Goal: Information Seeking & Learning: Learn about a topic

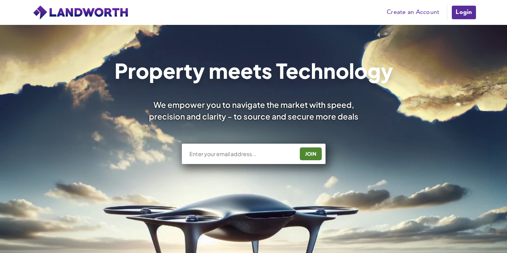
click at [292, 144] on div "JOIN" at bounding box center [254, 148] width 144 height 39
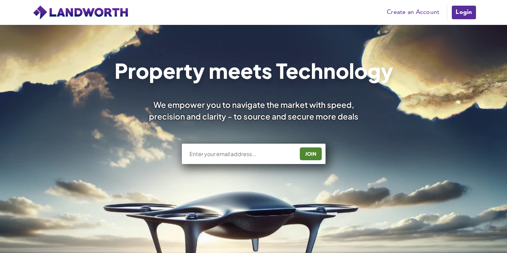
click at [265, 158] on input "text" at bounding box center [240, 154] width 105 height 8
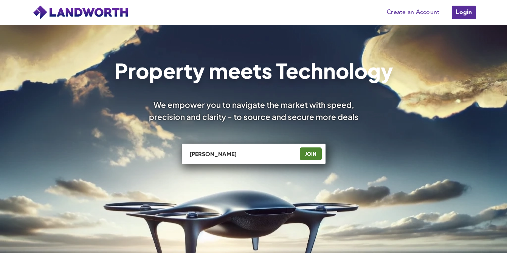
type input "[PERSON_NAME][EMAIL_ADDRESS][PERSON_NAME][DOMAIN_NAME]"
click at [418, 12] on link "Create an Account" at bounding box center [413, 12] width 60 height 11
click at [461, 12] on link "Login" at bounding box center [463, 12] width 25 height 15
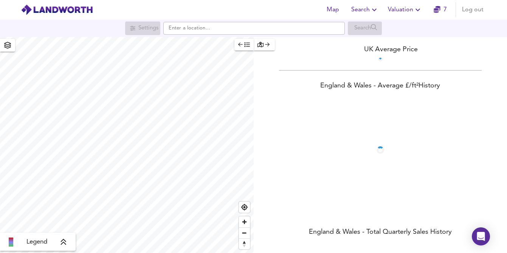
click at [371, 10] on icon "button" at bounding box center [373, 9] width 9 height 9
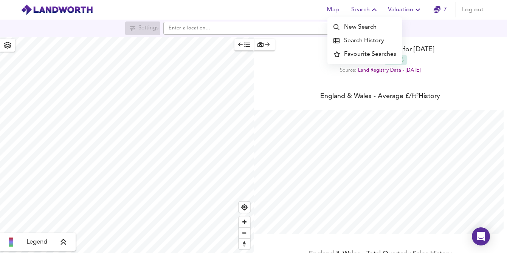
scroll to position [253, 507]
click at [371, 10] on icon "button" at bounding box center [373, 9] width 9 height 9
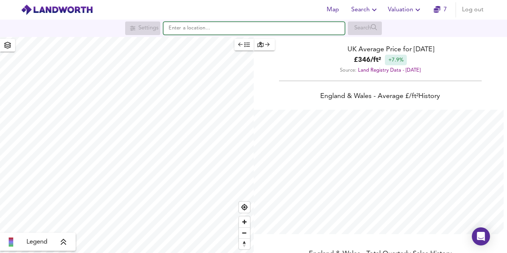
click at [241, 26] on input "text" at bounding box center [253, 28] width 181 height 13
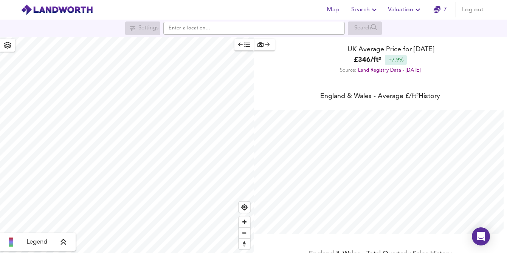
click at [257, 44] on icon "button" at bounding box center [260, 44] width 6 height 5
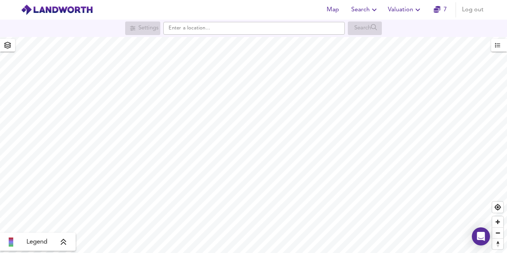
click at [494, 49] on button "button" at bounding box center [499, 45] width 16 height 13
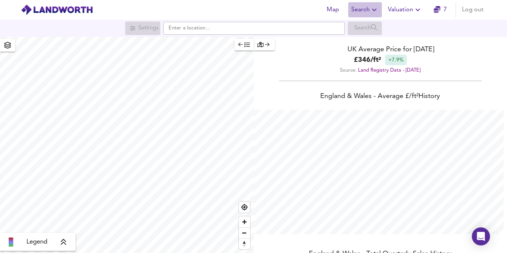
click at [367, 10] on span "Search" at bounding box center [365, 10] width 28 height 11
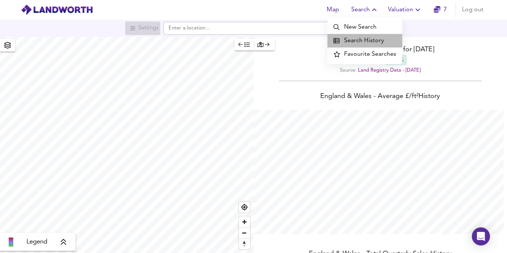
click at [356, 36] on li "Search History" at bounding box center [364, 41] width 75 height 14
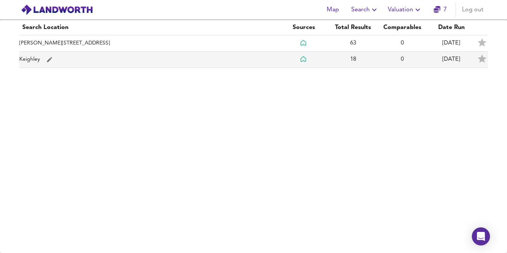
click at [37, 58] on td "Keighley" at bounding box center [149, 60] width 260 height 16
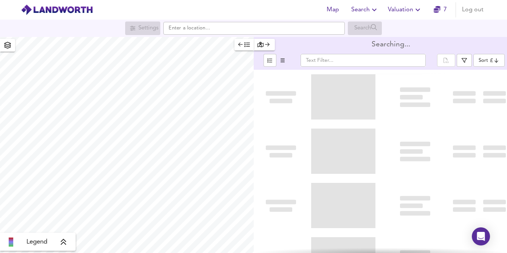
type input "bestdeal"
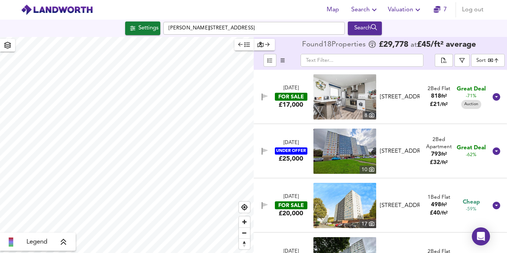
checkbox input "false"
checkbox input "true"
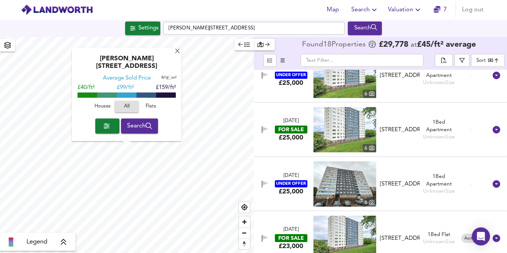
scroll to position [609, 0]
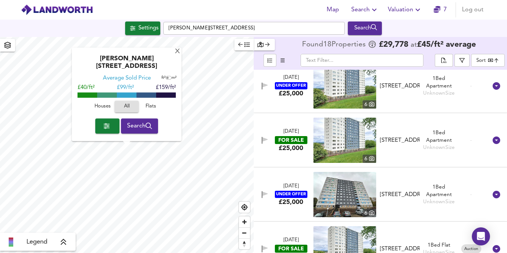
click at [299, 137] on div "FOR SALE" at bounding box center [291, 140] width 32 height 8
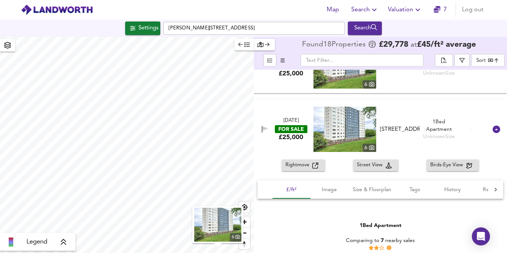
scroll to position [625, 0]
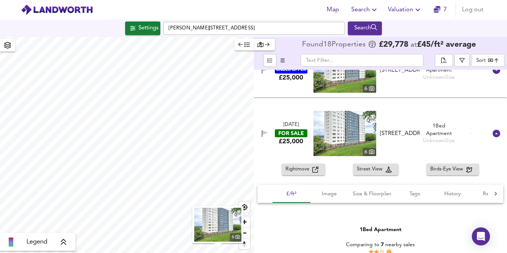
click at [306, 164] on button "Rightmove" at bounding box center [302, 170] width 43 height 12
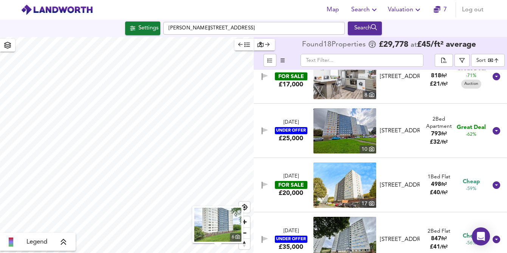
scroll to position [0, 0]
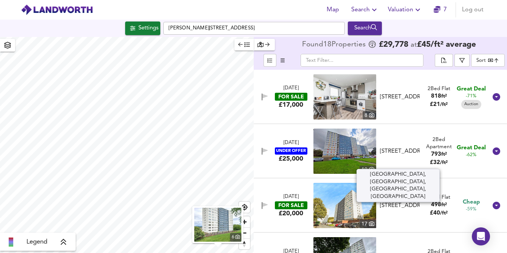
click at [398, 148] on div "Parkwood Court, Parkwood Rise, Keighley, West Yorkshire, BD21 4RF" at bounding box center [400, 152] width 40 height 8
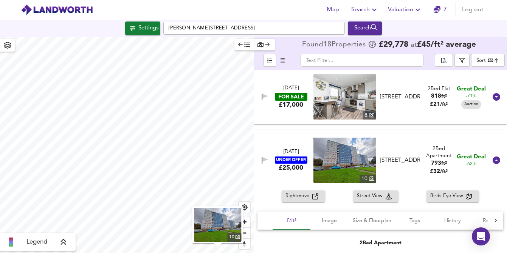
click at [388, 157] on div "Parkwood Court, Parkwood Rise, Keighley, West Yorkshire, BD21 4RF" at bounding box center [400, 161] width 40 height 8
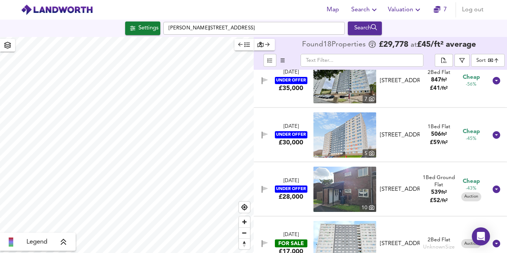
scroll to position [180, 0]
click at [462, 61] on icon "button" at bounding box center [461, 60] width 5 height 5
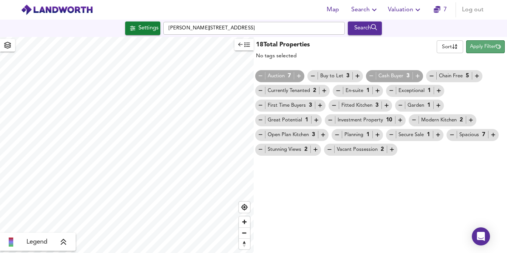
click at [476, 51] on button "Apply Filter" at bounding box center [485, 46] width 39 height 13
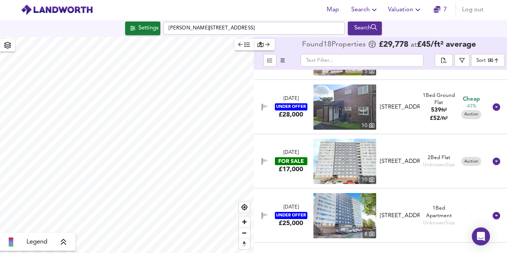
scroll to position [265, 0]
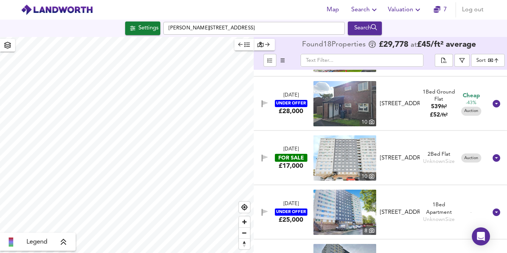
click at [399, 154] on div "Parkwood Rise, Keighley, BD21 4RG" at bounding box center [400, 158] width 40 height 8
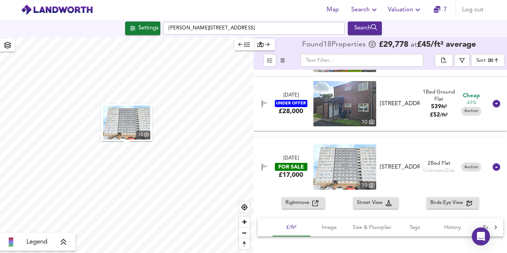
click at [344, 156] on img at bounding box center [344, 167] width 63 height 45
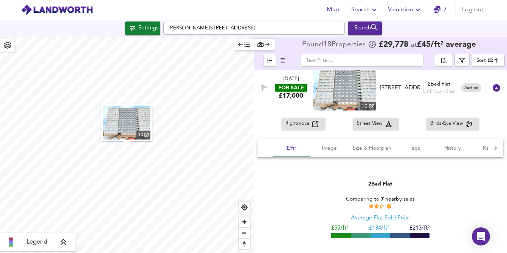
scroll to position [327, 0]
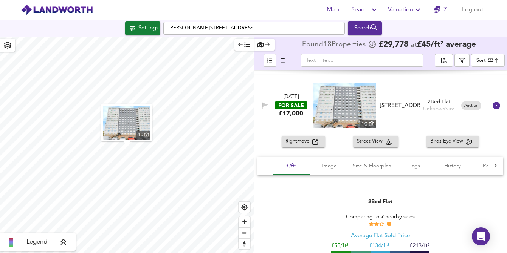
click at [375, 12] on icon "button" at bounding box center [373, 9] width 9 height 9
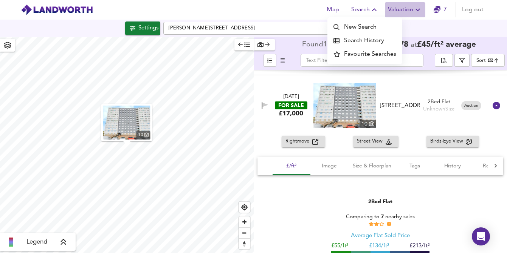
click at [406, 7] on span "Valuation" at bounding box center [405, 10] width 34 height 11
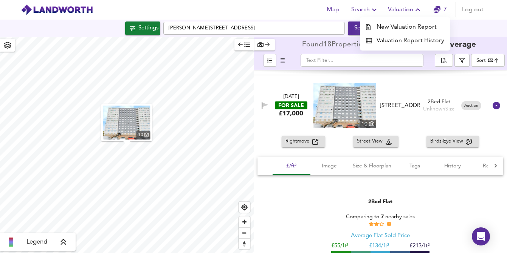
click at [389, 41] on li "Valuation Report History" at bounding box center [405, 41] width 90 height 14
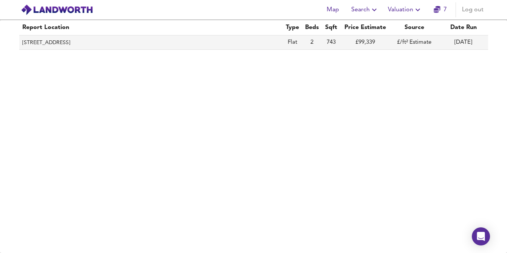
click at [143, 39] on th "17 Bentley Court, Parkwood Rise, Keighley, Bradford, BD21 4RG" at bounding box center [150, 43] width 263 height 14
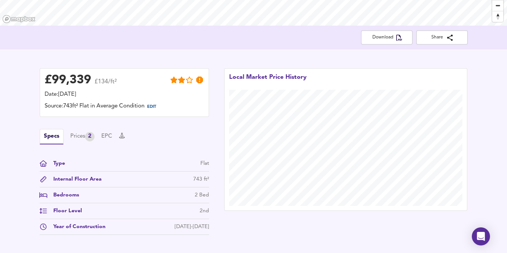
scroll to position [168, 0]
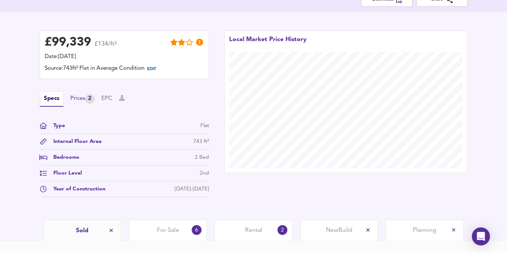
click at [85, 103] on div "Prices 2" at bounding box center [82, 98] width 24 height 9
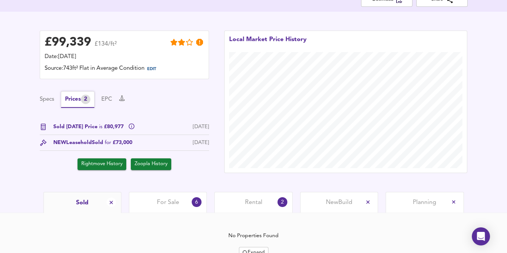
click at [85, 103] on div "Prices 2" at bounding box center [77, 99] width 25 height 9
click at [83, 143] on div "NEW Leasehold Sold for £73,000" at bounding box center [92, 143] width 79 height 8
click at [107, 99] on button "EPC" at bounding box center [106, 100] width 11 height 8
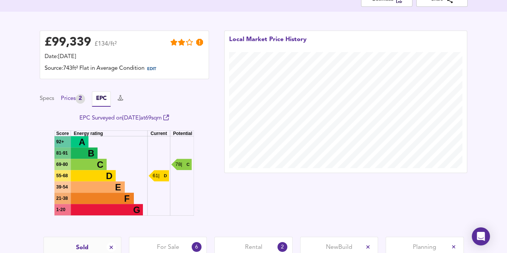
click at [76, 99] on div "Prices 2" at bounding box center [73, 98] width 24 height 9
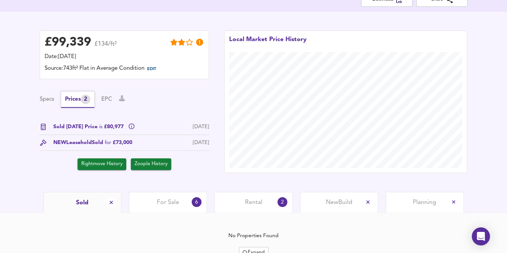
click at [94, 100] on button "Prices 2" at bounding box center [78, 99] width 34 height 17
click at [109, 97] on button "EPC" at bounding box center [106, 100] width 11 height 8
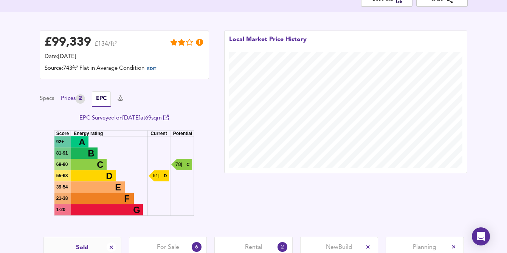
click at [83, 97] on div "2" at bounding box center [80, 98] width 9 height 9
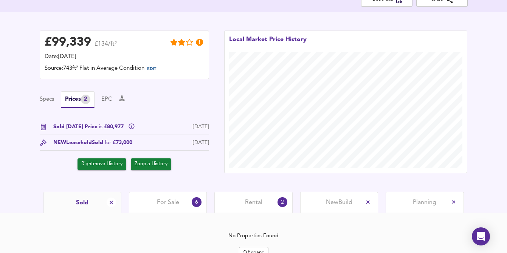
scroll to position [204, 0]
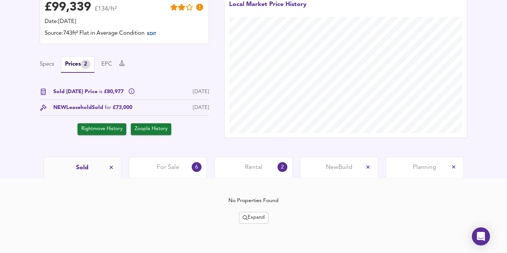
click at [246, 220] on icon "split button" at bounding box center [245, 218] width 5 height 5
click at [254, 181] on icon at bounding box center [257, 178] width 9 height 5
click at [258, 219] on span "Expand" at bounding box center [254, 218] width 22 height 9
click at [250, 193] on li "1 year 2 years" at bounding box center [253, 191] width 64 height 12
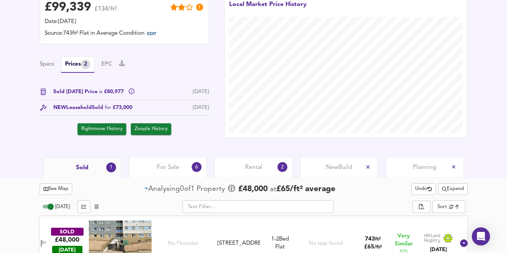
scroll to position [225, 0]
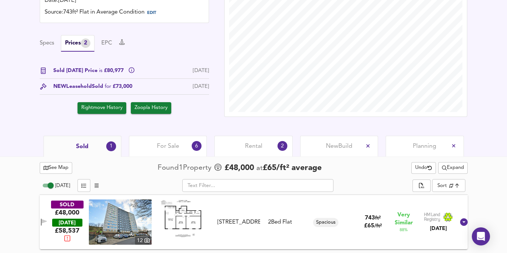
click at [174, 216] on img at bounding box center [182, 219] width 45 height 38
click at [175, 146] on span "For Sale" at bounding box center [168, 146] width 22 height 8
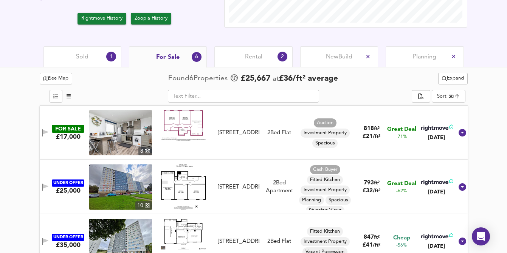
scroll to position [315, 0]
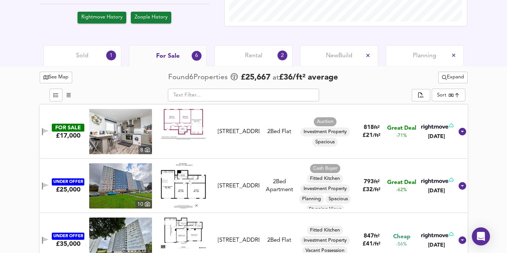
click at [83, 56] on span "Sold" at bounding box center [82, 56] width 12 height 8
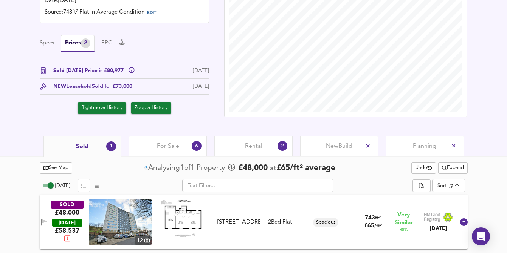
scroll to position [225, 0]
click at [137, 213] on img at bounding box center [120, 222] width 63 height 45
